Goal: Task Accomplishment & Management: Manage account settings

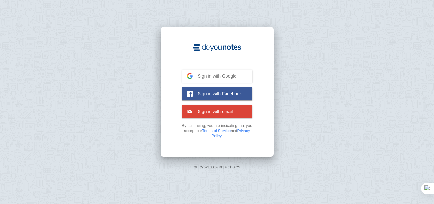
click at [232, 75] on span "Sign in with Google" at bounding box center [215, 76] width 44 height 6
